Goal: Task Accomplishment & Management: Manage account settings

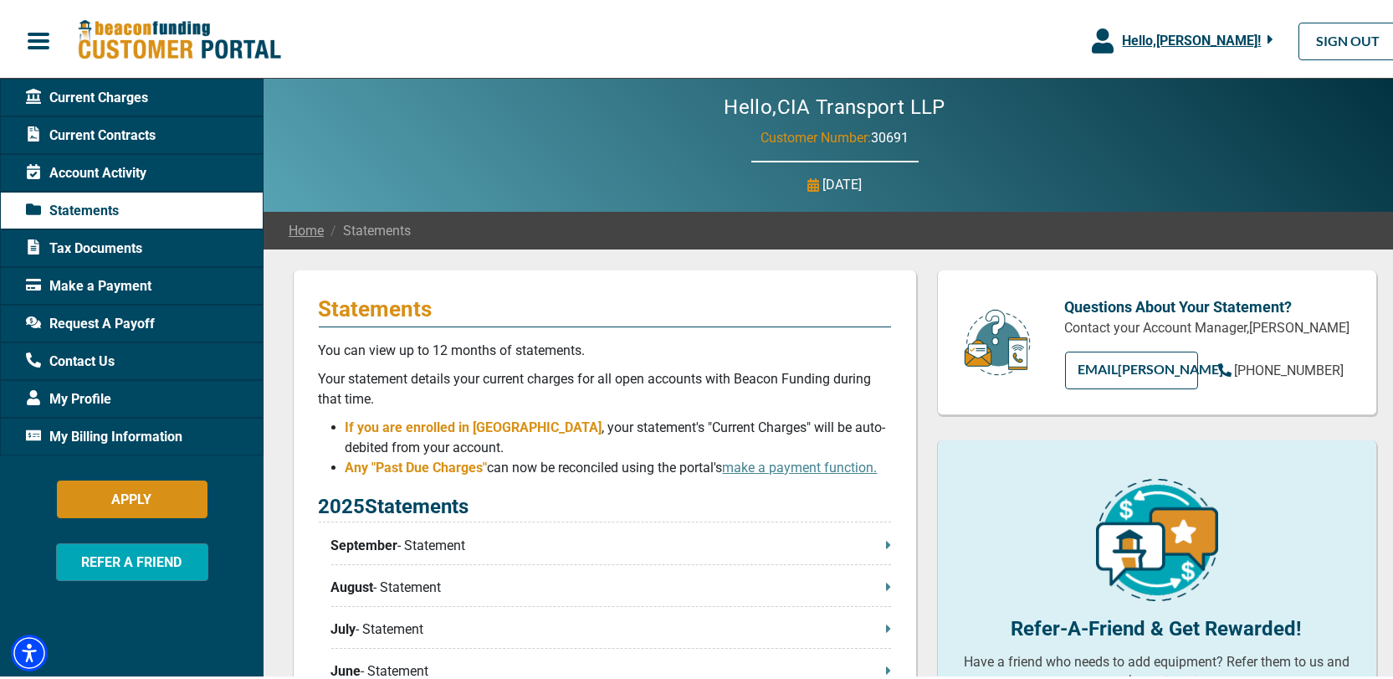
click at [95, 169] on span "Account Activity" at bounding box center [86, 170] width 121 height 20
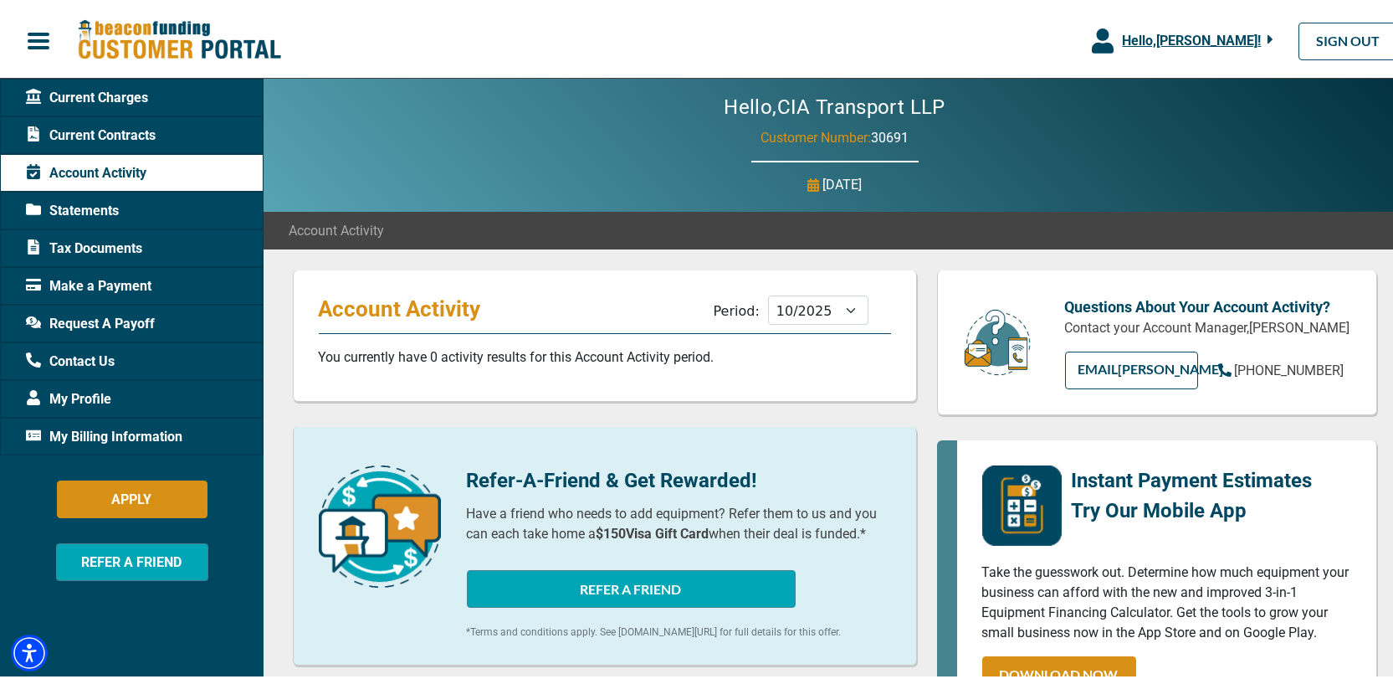
click at [144, 126] on span "Current Contracts" at bounding box center [91, 132] width 130 height 20
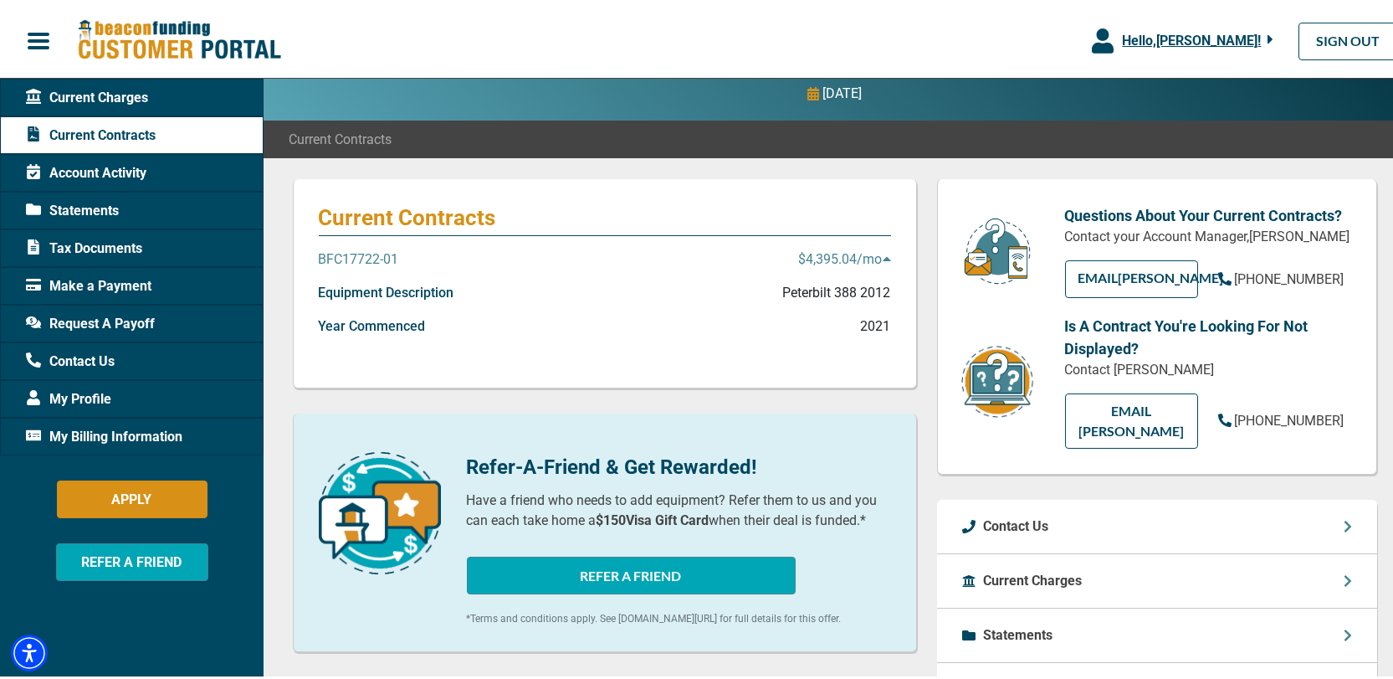
scroll to position [84, 0]
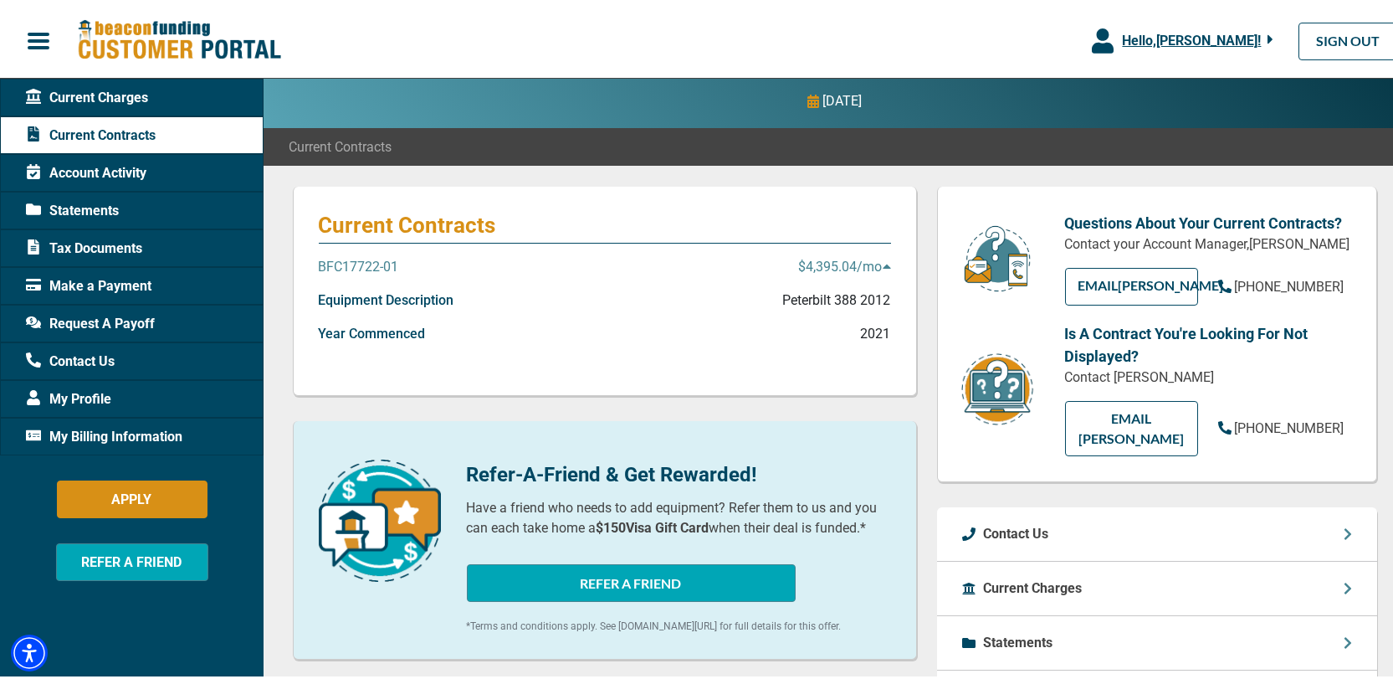
click at [380, 262] on p "BFC17722-01" at bounding box center [359, 264] width 80 height 20
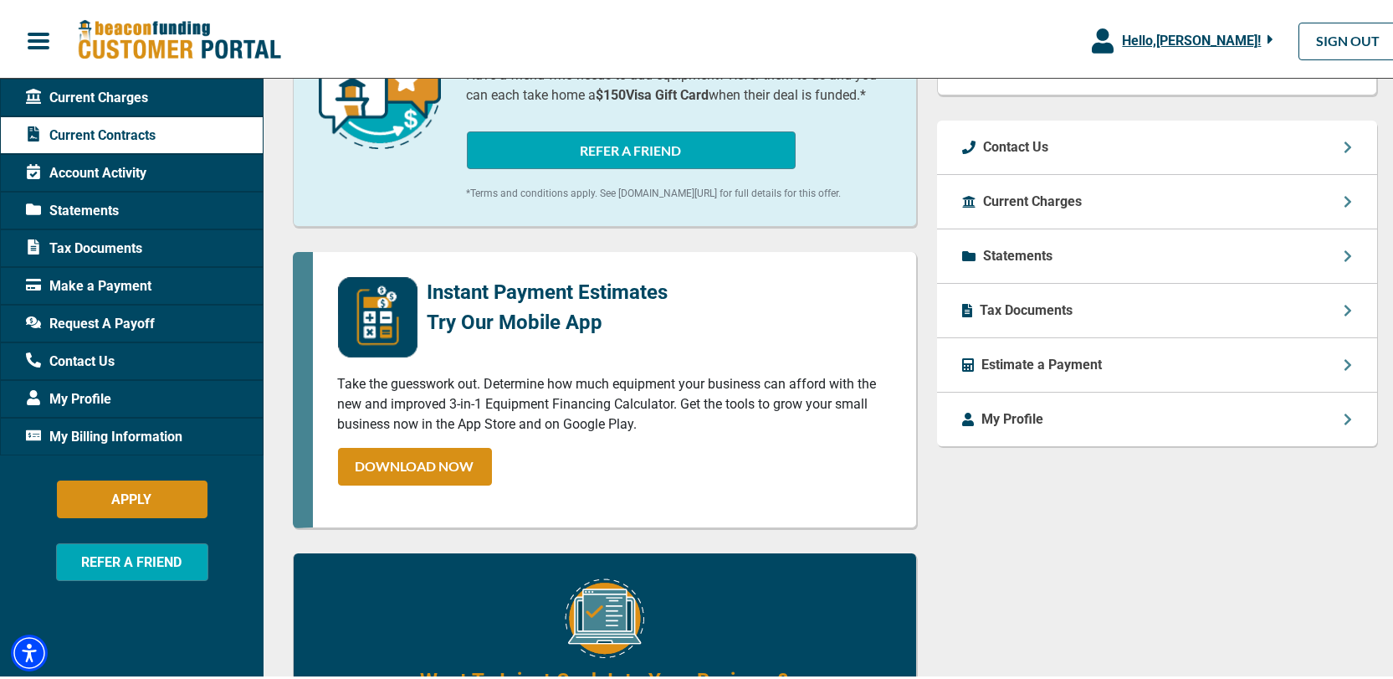
scroll to position [669, 0]
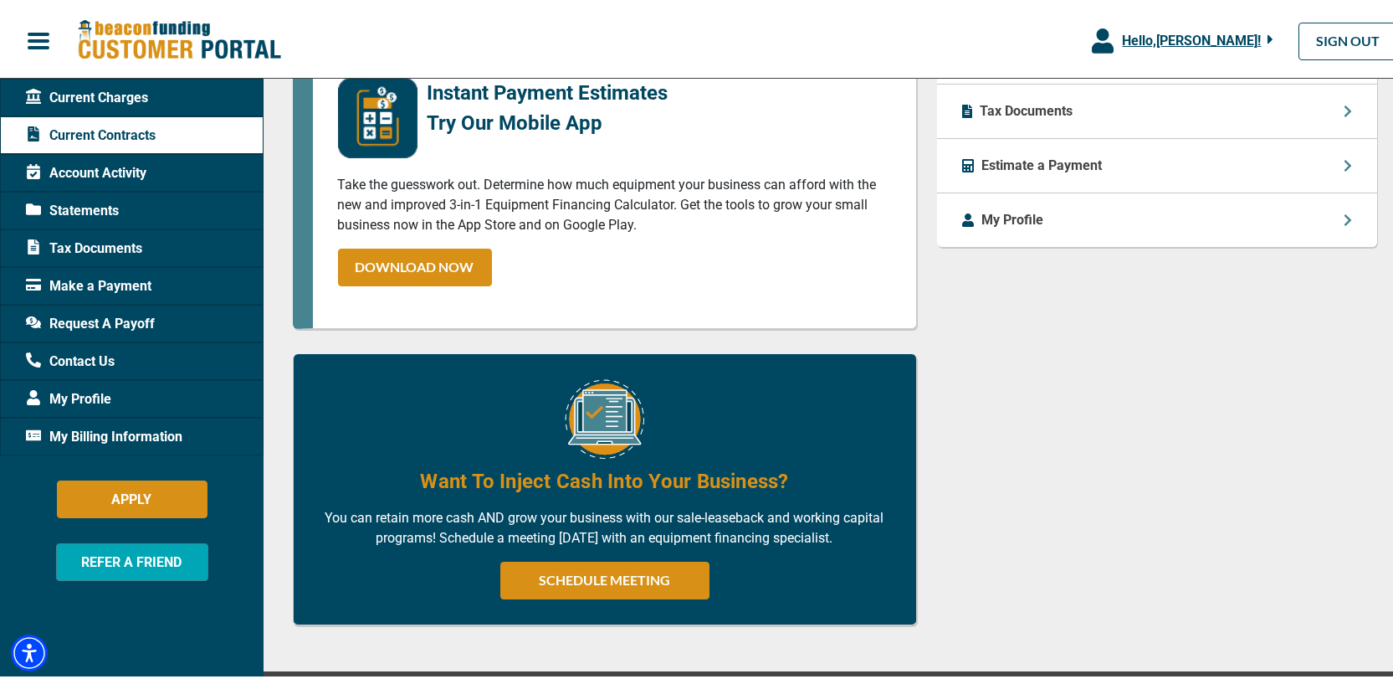
click at [112, 167] on span "Account Activity" at bounding box center [86, 170] width 121 height 20
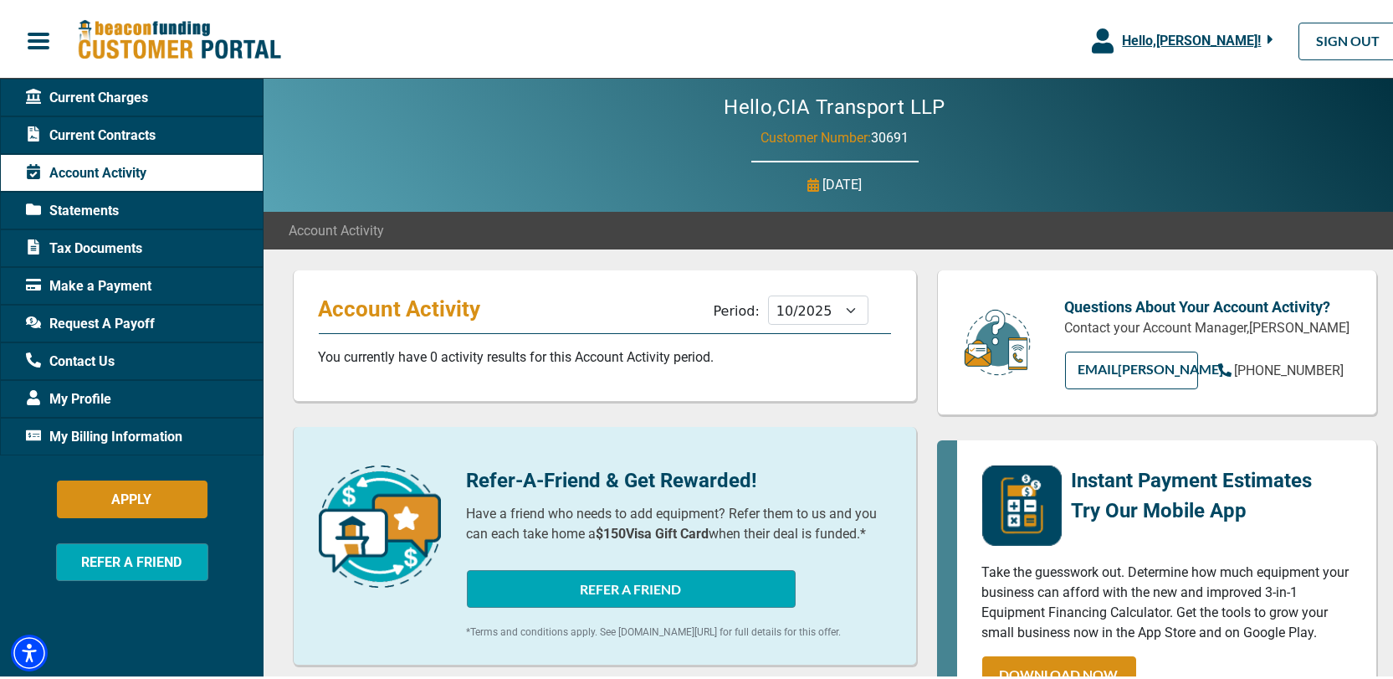
click at [100, 90] on span "Current Charges" at bounding box center [87, 95] width 122 height 20
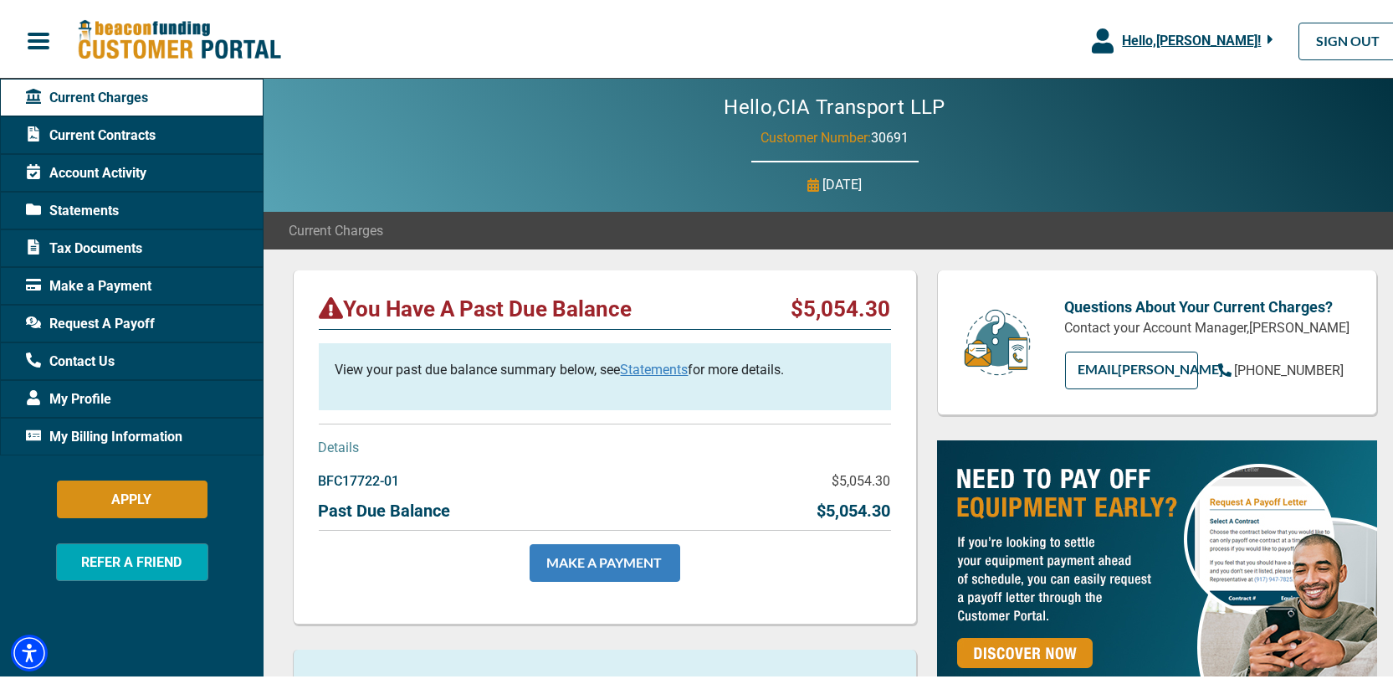
click at [604, 551] on link "MAKE A PAYMENT" at bounding box center [605, 560] width 151 height 38
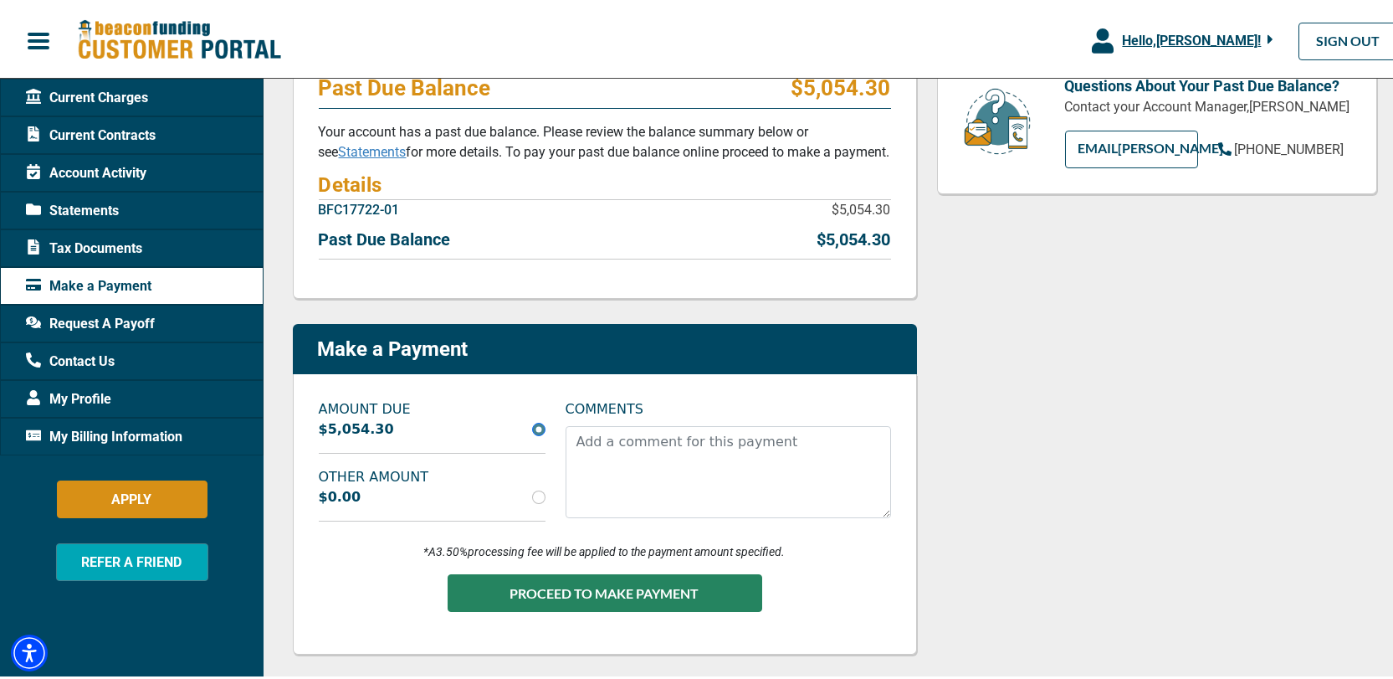
scroll to position [251, 0]
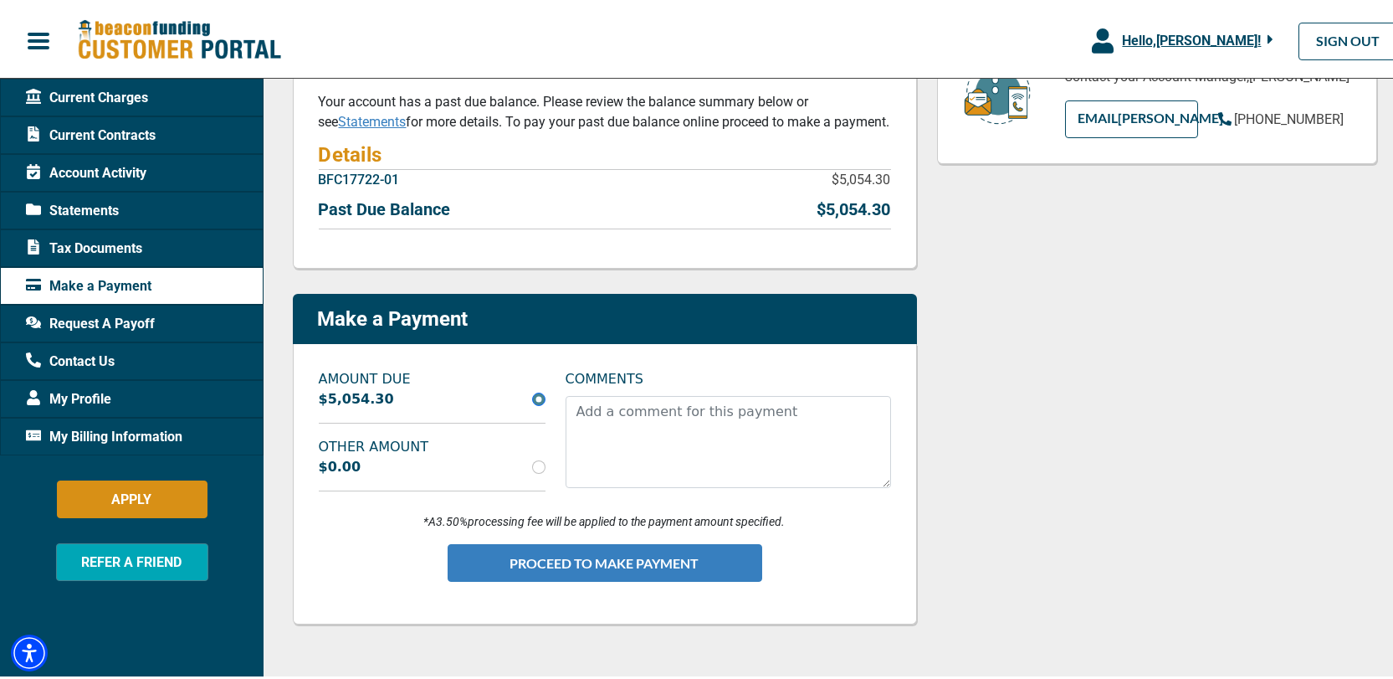
click at [571, 556] on button "PROCEED TO MAKE PAYMENT" at bounding box center [605, 560] width 315 height 38
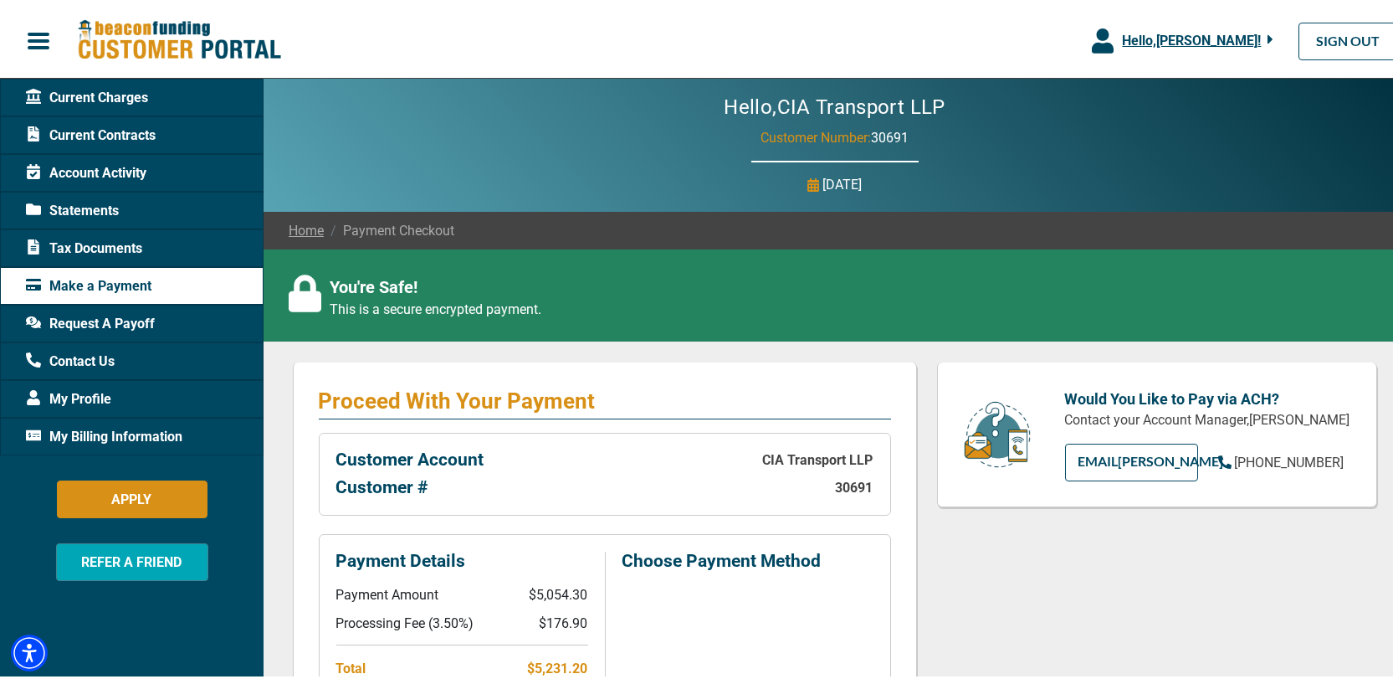
click at [141, 428] on span "My Billing Information" at bounding box center [104, 433] width 156 height 20
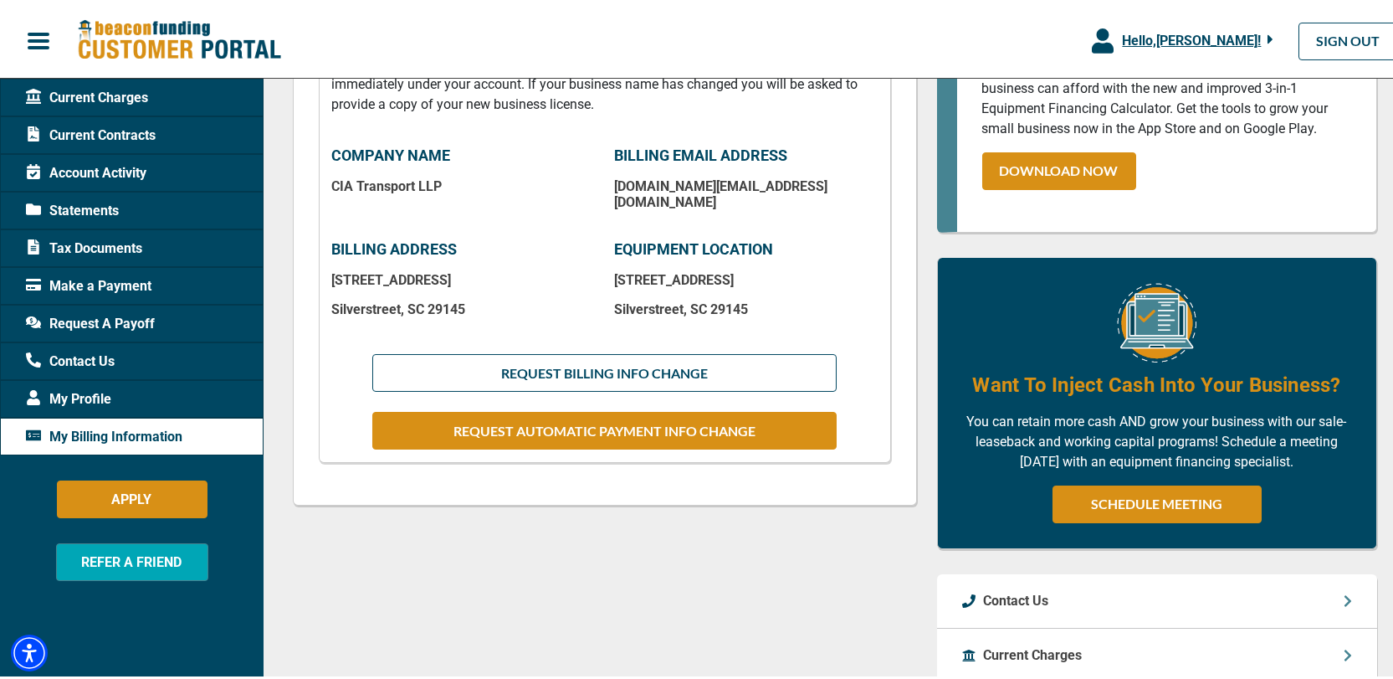
scroll to position [335, 0]
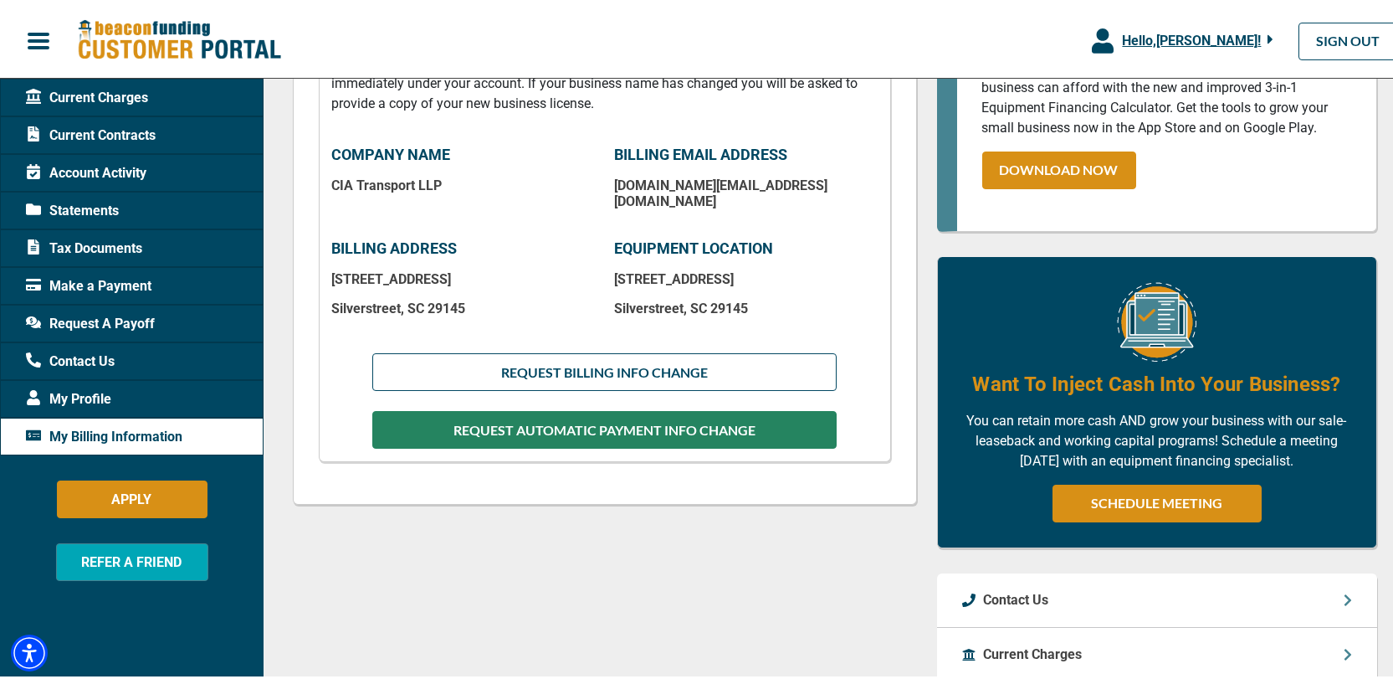
click at [613, 416] on button "REQUEST AUTOMATIC PAYMENT INFO CHANGE" at bounding box center [604, 427] width 464 height 38
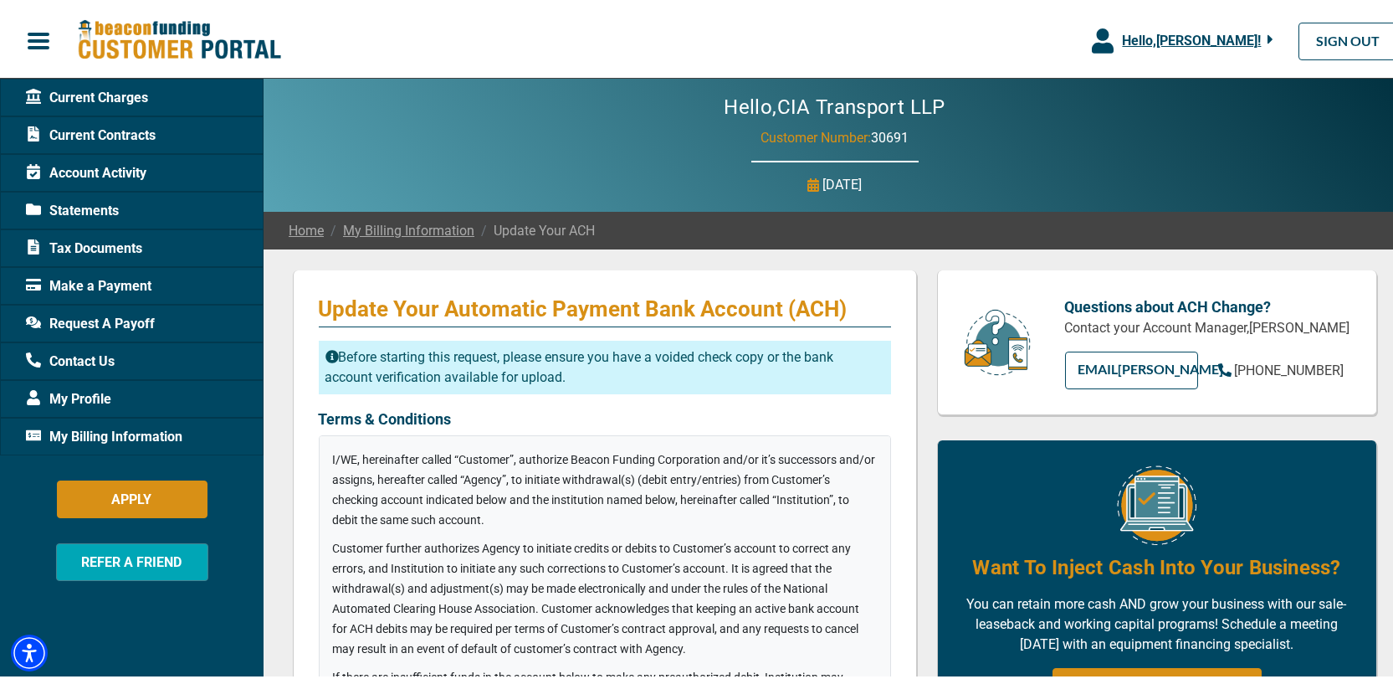
checkbox input "true"
